Goal: Task Accomplishment & Management: Manage account settings

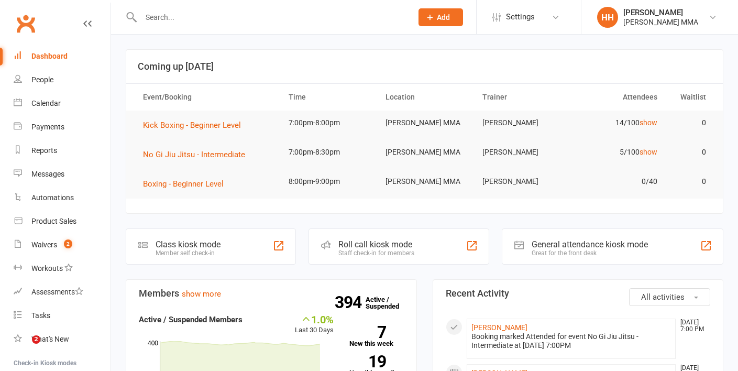
click at [159, 21] on input "text" at bounding box center [271, 17] width 267 height 15
type input "v"
type input "[PERSON_NAME]"
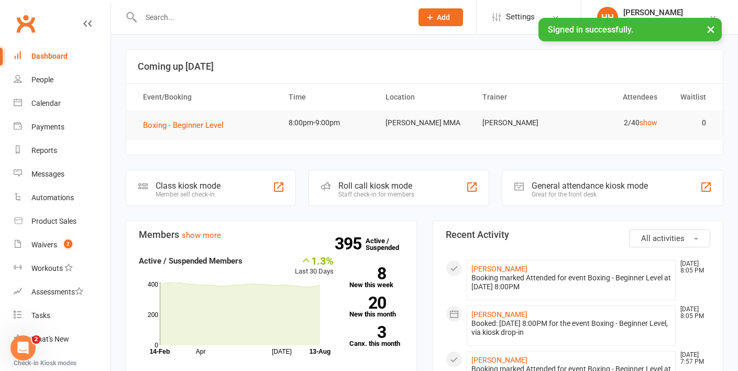
click at [198, 14] on input "text" at bounding box center [271, 17] width 267 height 15
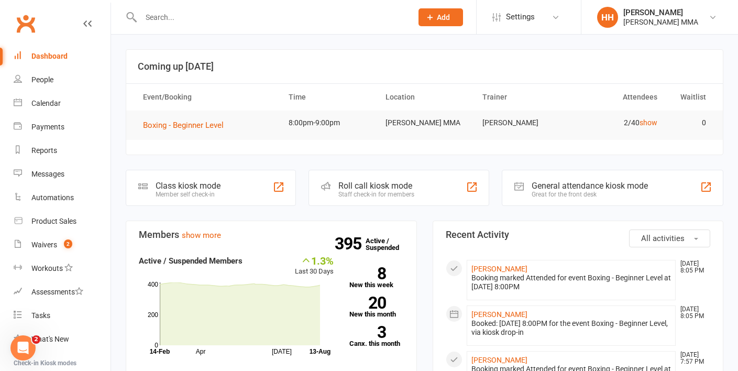
paste input "[PERSON_NAME]"
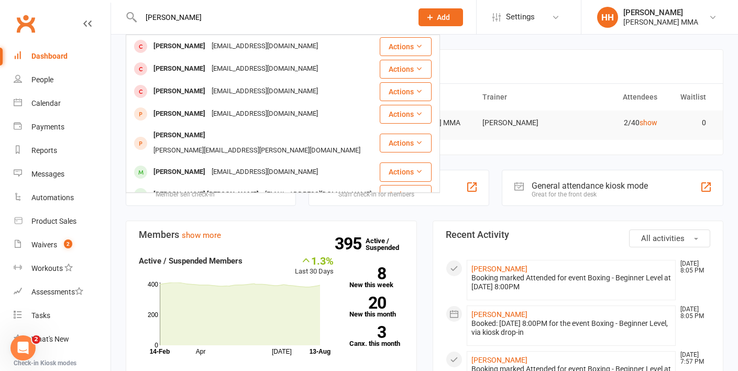
type input "[PERSON_NAME]"
click at [184, 25] on div "[PERSON_NAME] [PERSON_NAME] [EMAIL_ADDRESS][DOMAIN_NAME] Actions [PERSON_NAME] …" at bounding box center [265, 17] width 279 height 34
click at [185, 17] on input "[PERSON_NAME]" at bounding box center [271, 17] width 267 height 15
click at [203, 20] on input "[PERSON_NAME]" at bounding box center [271, 17] width 267 height 15
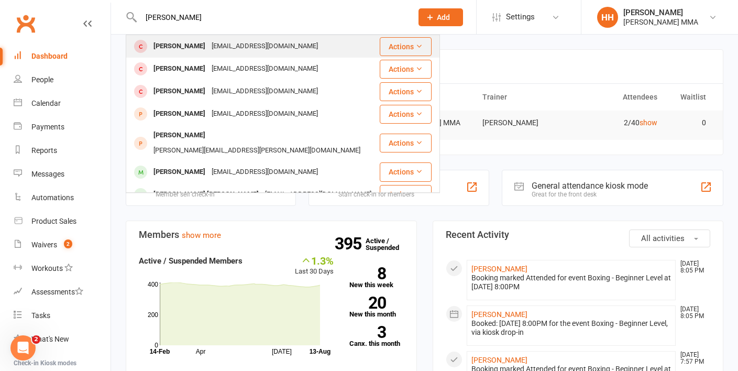
click at [210, 38] on div "Graeme Kraus Ckraus@outlook.com" at bounding box center [253, 46] width 252 height 21
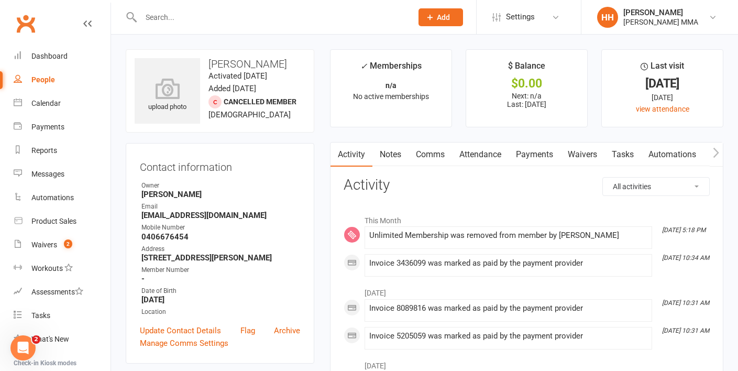
click at [187, 13] on input "text" at bounding box center [271, 17] width 267 height 15
paste input "[PERSON_NAME]"
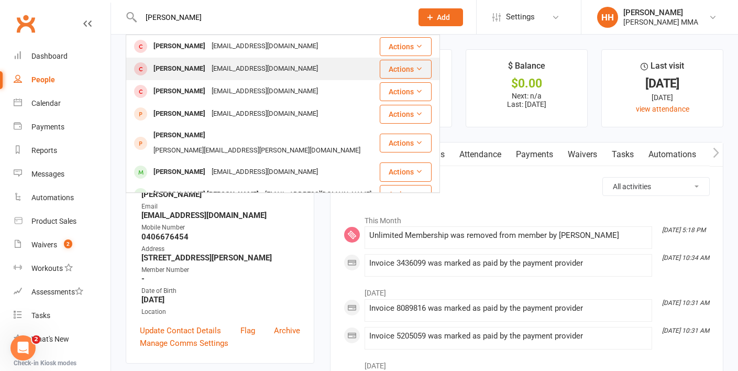
type input "[PERSON_NAME]"
click at [188, 63] on div "Hugh Kraus" at bounding box center [179, 68] width 58 height 15
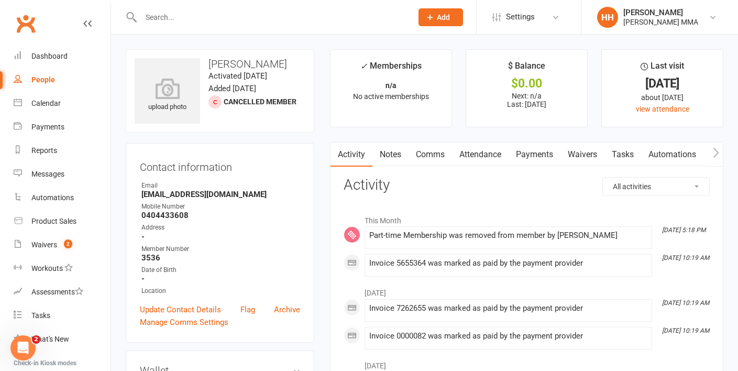
click at [159, 25] on div at bounding box center [265, 17] width 279 height 34
click at [152, 16] on input "text" at bounding box center [271, 17] width 267 height 15
type input "v"
paste input "[PERSON_NAME]"
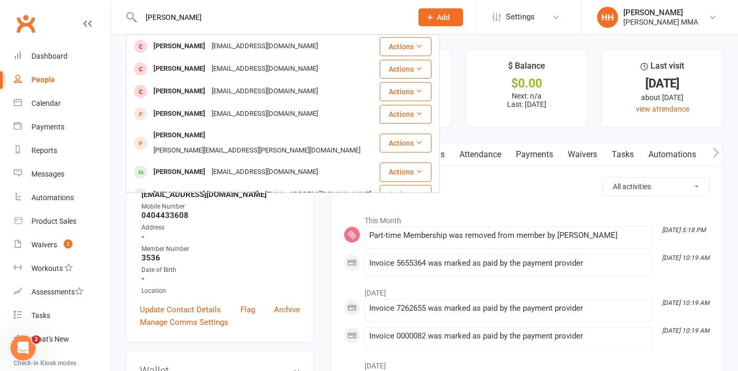
click at [196, 18] on input "[PERSON_NAME]" at bounding box center [271, 17] width 267 height 15
paste input "Nick Mcguinnes"
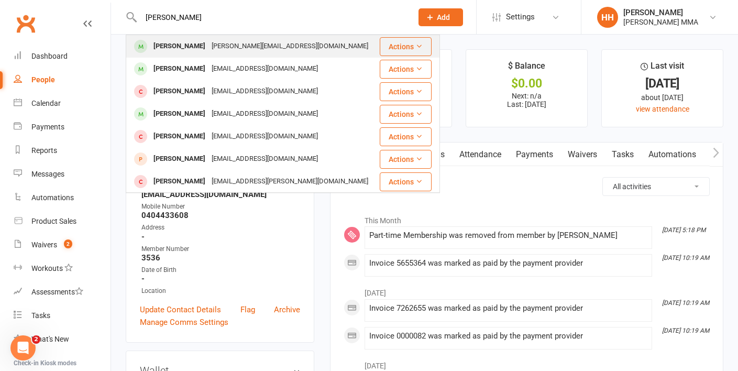
type input "Nick Mcguinness"
click at [265, 37] on div "Nicholas Mcguinness McGuinness.nm@gmail.com" at bounding box center [253, 46] width 252 height 21
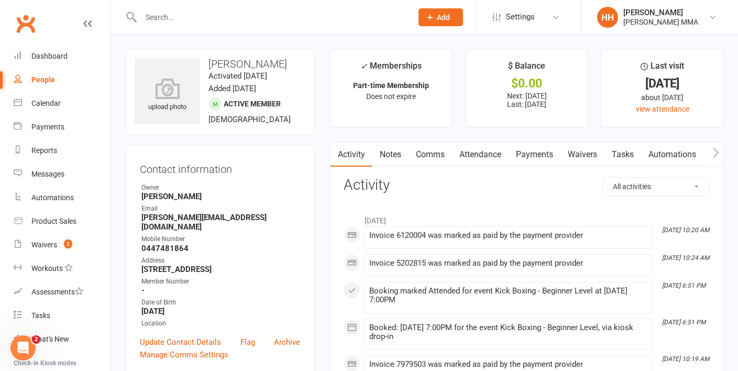
click at [545, 150] on link "Payments" at bounding box center [535, 155] width 52 height 24
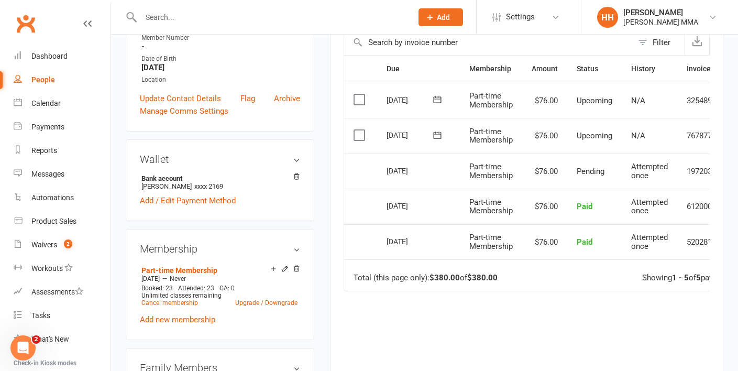
scroll to position [245, 0]
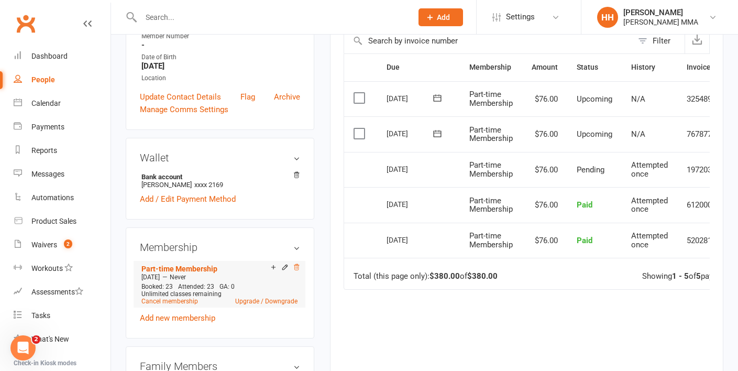
click at [297, 271] on icon at bounding box center [296, 267] width 7 height 7
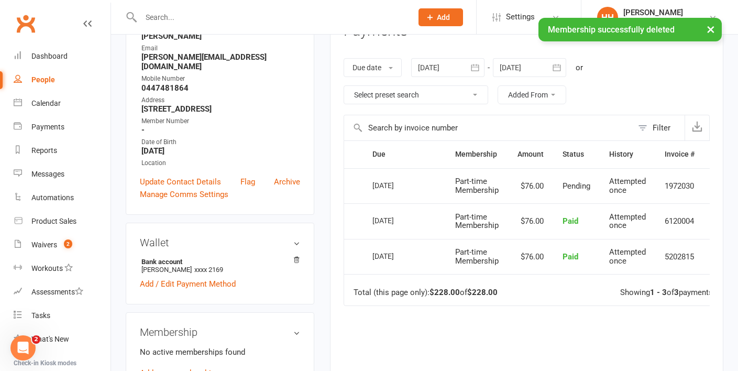
scroll to position [0, 0]
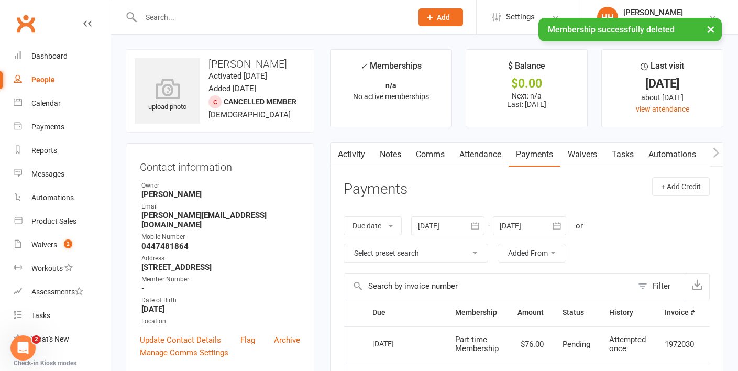
click at [384, 147] on link "Notes" at bounding box center [391, 155] width 36 height 24
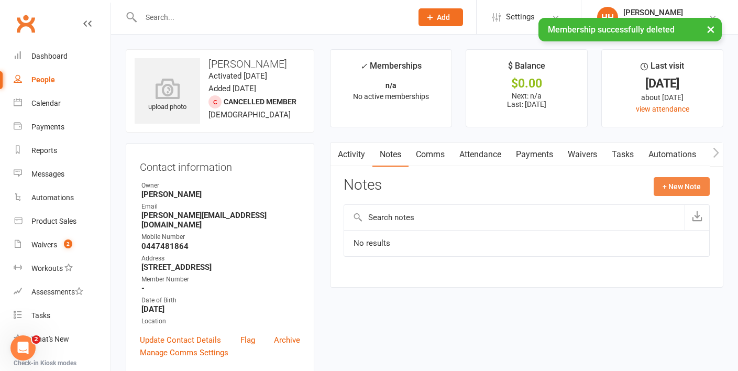
click at [695, 188] on button "+ New Note" at bounding box center [682, 186] width 56 height 19
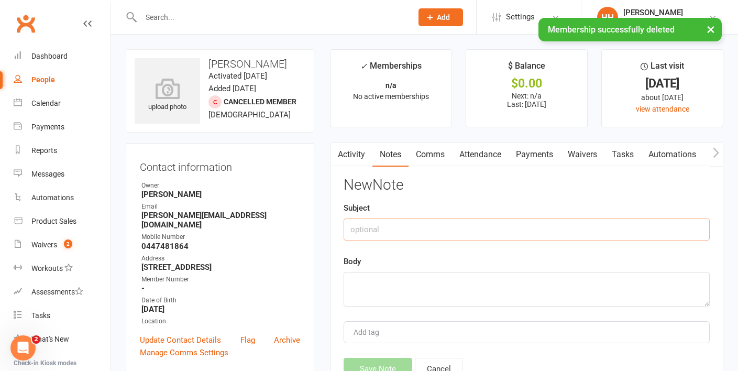
click at [523, 236] on input "text" at bounding box center [527, 230] width 366 height 22
type input "CREDIT"
click at [495, 277] on textarea at bounding box center [527, 289] width 366 height 35
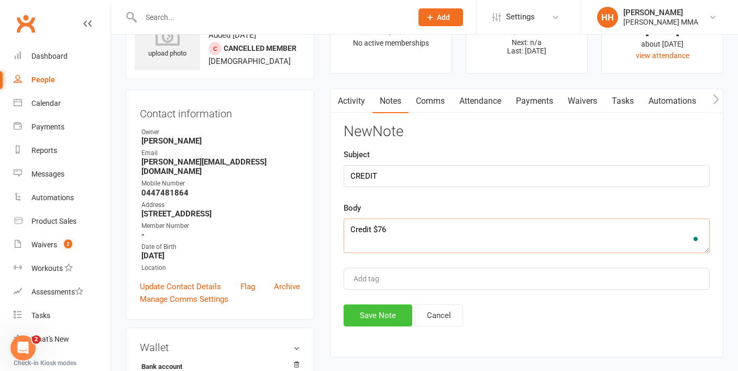
scroll to position [58, 0]
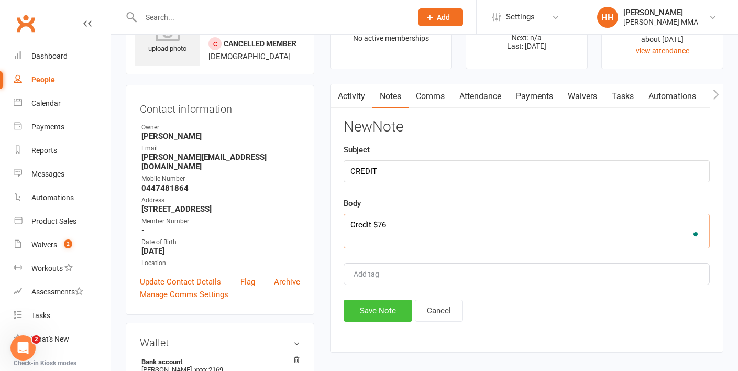
type textarea "Credit $76"
click at [394, 307] on button "Save Note" at bounding box center [378, 311] width 69 height 22
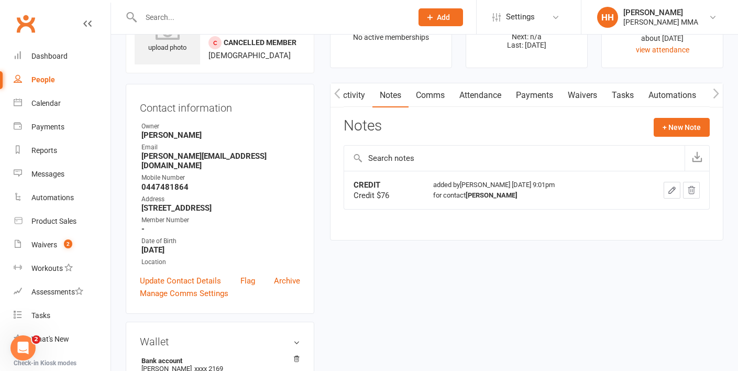
scroll to position [0, 51]
click at [658, 87] on link "Credit balance" at bounding box center [690, 95] width 68 height 24
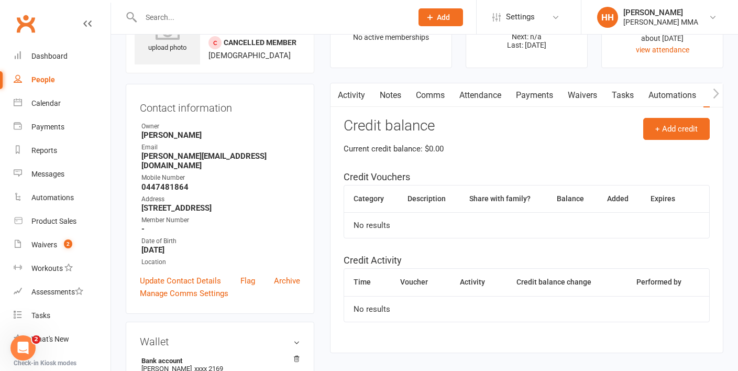
click at [565, 97] on link "Waivers" at bounding box center [583, 95] width 44 height 24
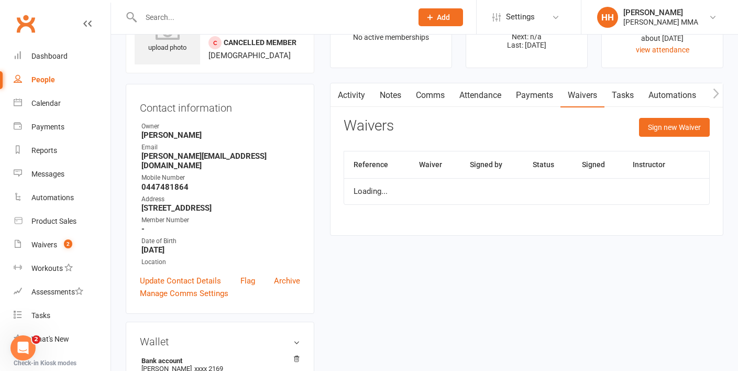
click at [520, 103] on link "Payments" at bounding box center [535, 95] width 52 height 24
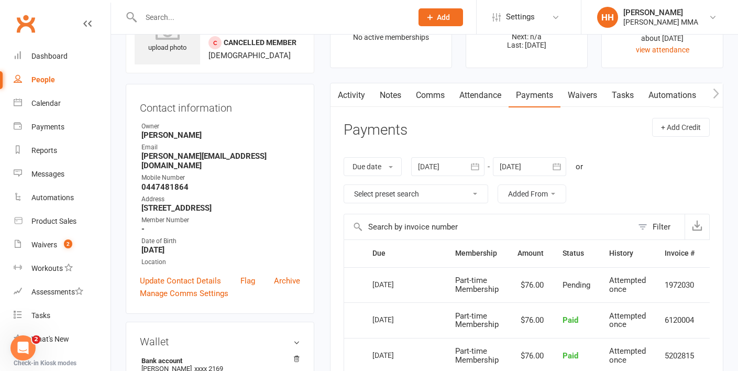
click at [503, 99] on link "Attendance" at bounding box center [480, 95] width 57 height 24
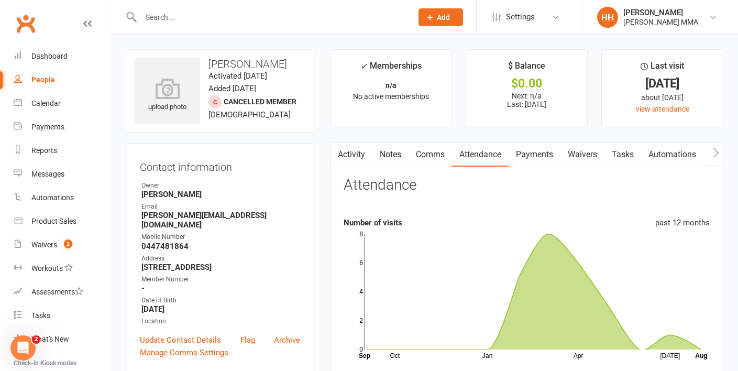
click at [216, 14] on input "text" at bounding box center [271, 17] width 267 height 15
click at [530, 156] on link "Payments" at bounding box center [535, 155] width 52 height 24
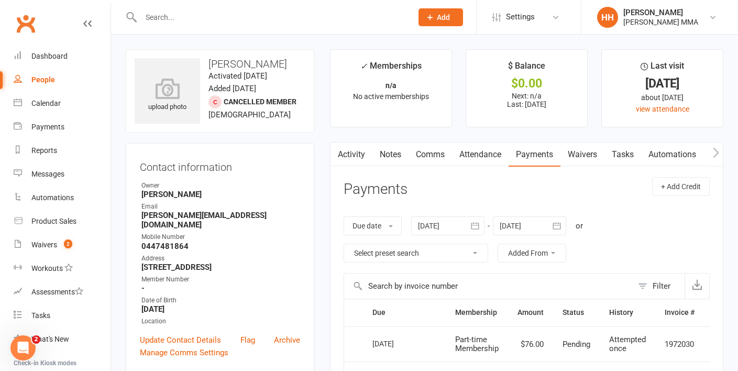
click at [347, 154] on link "Activity" at bounding box center [352, 155] width 42 height 24
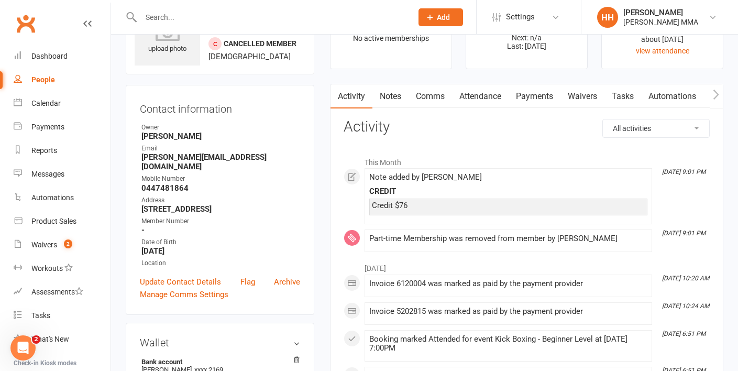
scroll to position [67, 0]
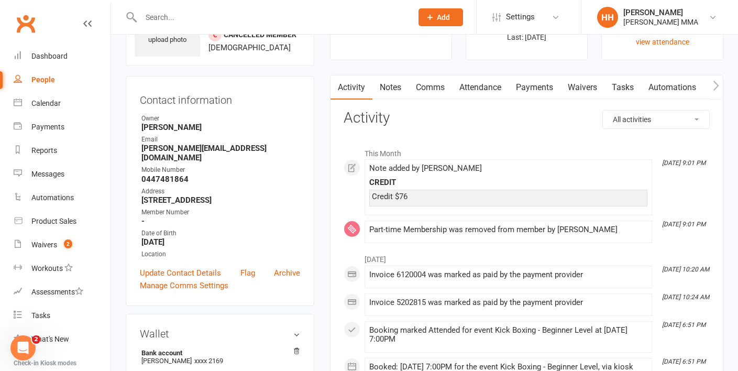
click at [550, 90] on link "Payments" at bounding box center [535, 87] width 52 height 24
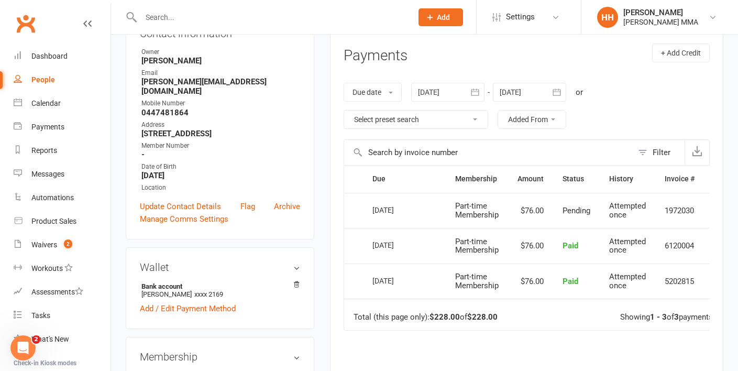
scroll to position [137, 0]
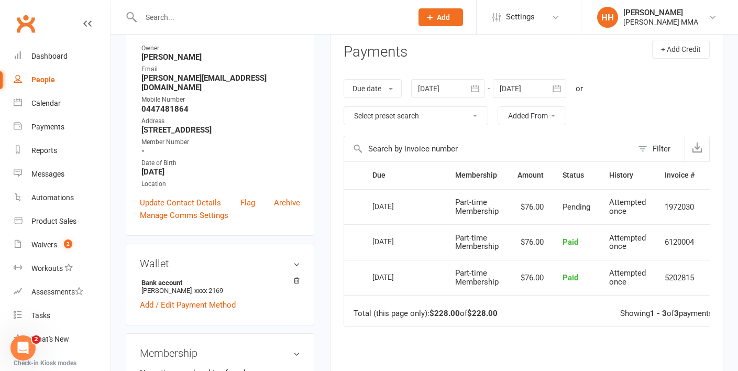
click at [559, 342] on div "Due Contact Membership Amount Status History Invoice # Select this 12 Aug 2025 …" at bounding box center [527, 311] width 366 height 300
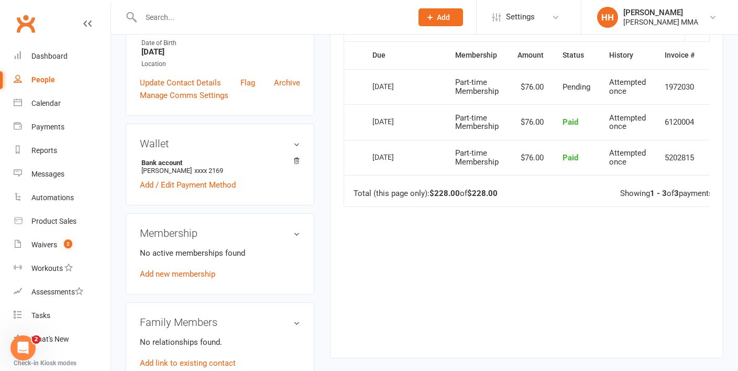
scroll to position [256, 0]
click at [559, 342] on div "Activity Notes Comms Attendance Payments Waivers Tasks Automations Credit balan…" at bounding box center [527, 122] width 394 height 473
click at [506, 325] on div "Due Contact Membership Amount Status History Invoice # Select this 12 Aug 2025 …" at bounding box center [527, 192] width 366 height 300
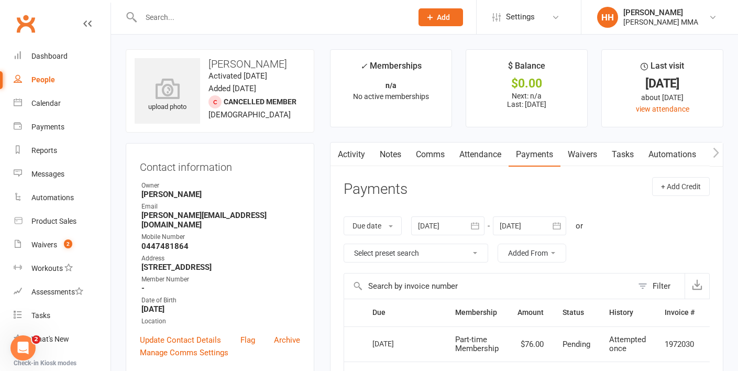
click at [76, 80] on link "People" at bounding box center [62, 80] width 97 height 24
select select "100"
